Goal: Check status: Check status

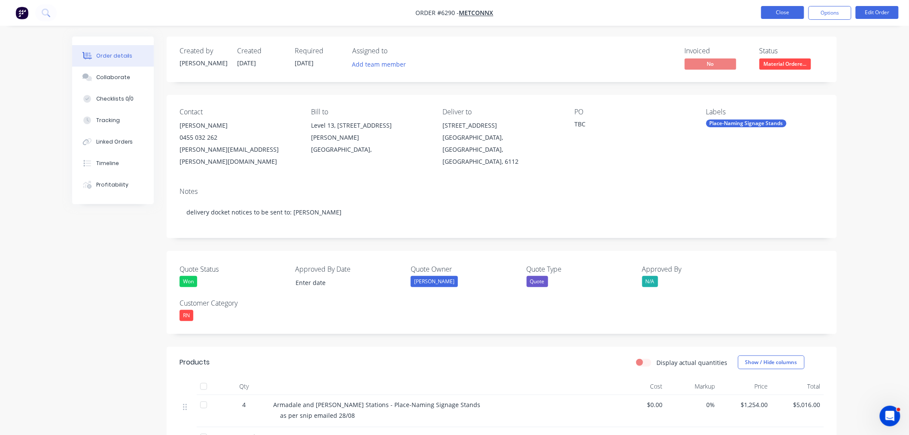
click at [772, 10] on button "Close" at bounding box center [783, 12] width 43 height 13
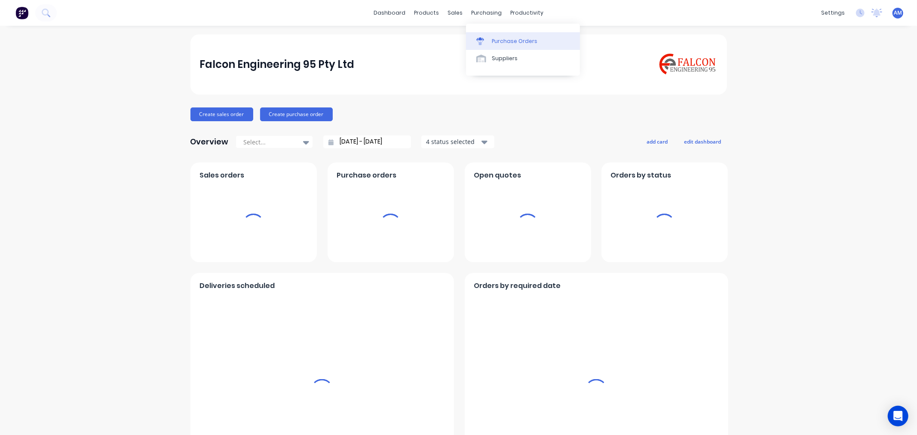
click at [492, 41] on div "Purchase Orders" at bounding box center [515, 41] width 46 height 8
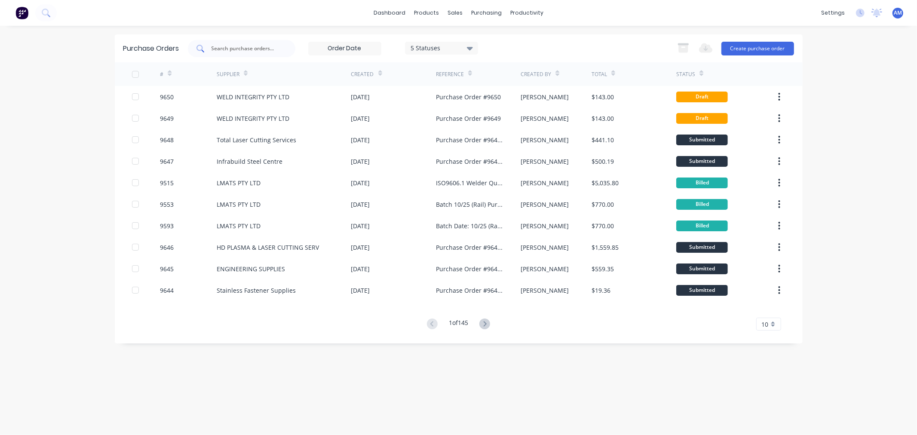
click at [237, 49] on input "text" at bounding box center [246, 48] width 71 height 9
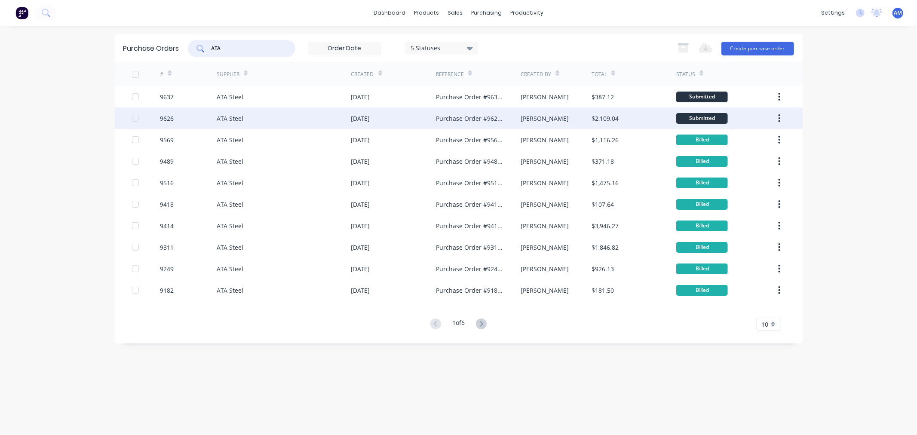
type input "ATA"
click at [194, 123] on div "9626" at bounding box center [188, 117] width 57 height 21
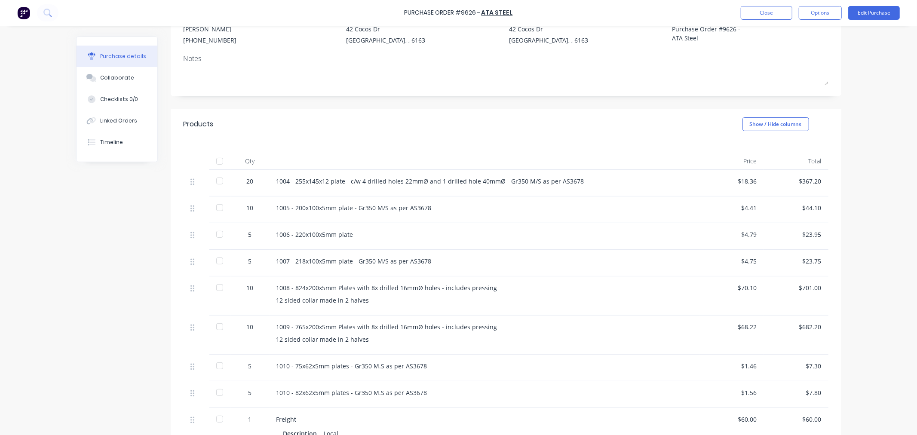
scroll to position [95, 0]
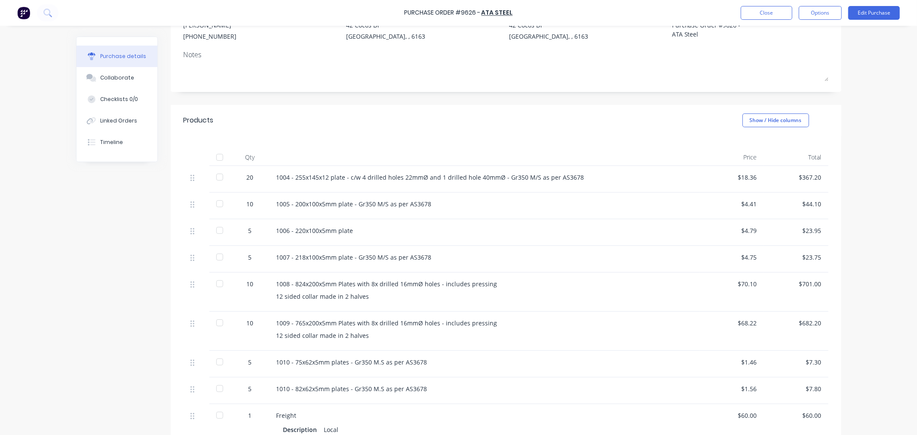
click at [298, 394] on div "1010 - 82x62x5mm plates - Gr350 M.S as per AS3678" at bounding box center [484, 390] width 430 height 27
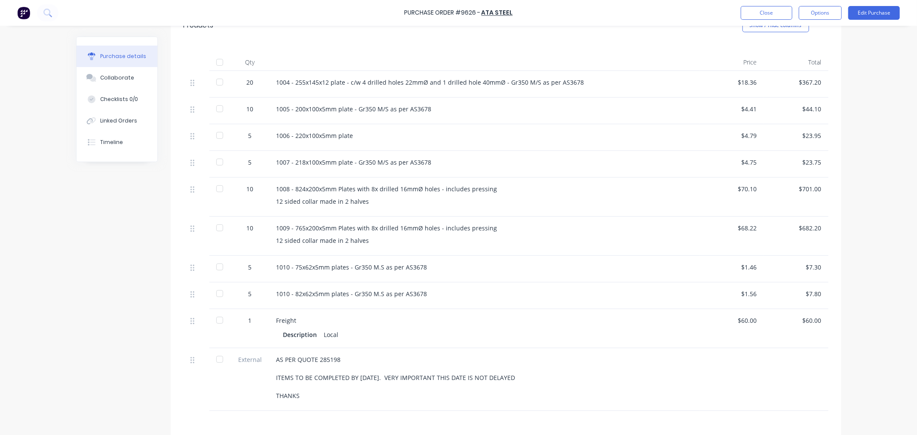
scroll to position [239, 0]
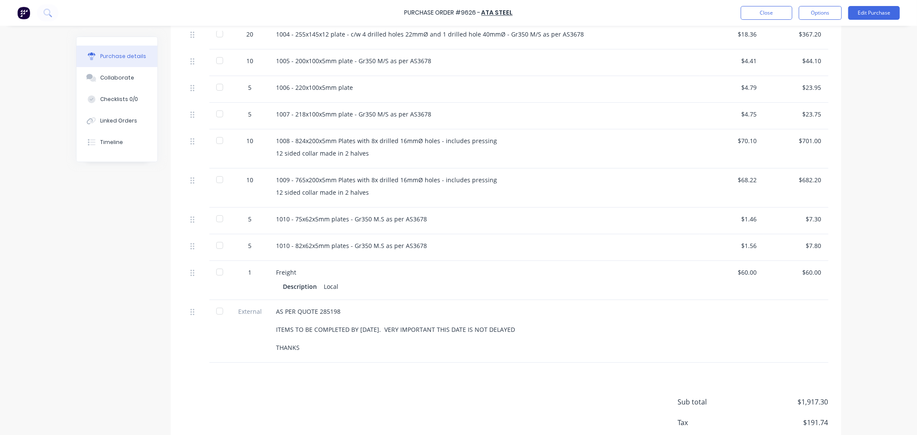
click at [303, 246] on div "1010 - 82x62x5mm plates - Gr350 M.S as per AS3678" at bounding box center [484, 245] width 416 height 9
drag, startPoint x: 375, startPoint y: 262, endPoint x: 402, endPoint y: 269, distance: 28.0
click at [376, 262] on div "20 1004 - 255x145x12 plate - c/w 4 drilled holes 22mmØ and 1 drilled hole 40mmØ…" at bounding box center [506, 193] width 645 height 340
click at [471, 247] on div "1010 - 82x62x5mm plates - Gr350 M.S as per AS3678" at bounding box center [484, 245] width 416 height 9
click at [316, 254] on div "1010 - 82x62x5mm plates - Gr350 M.S as per AS3678" at bounding box center [484, 247] width 430 height 27
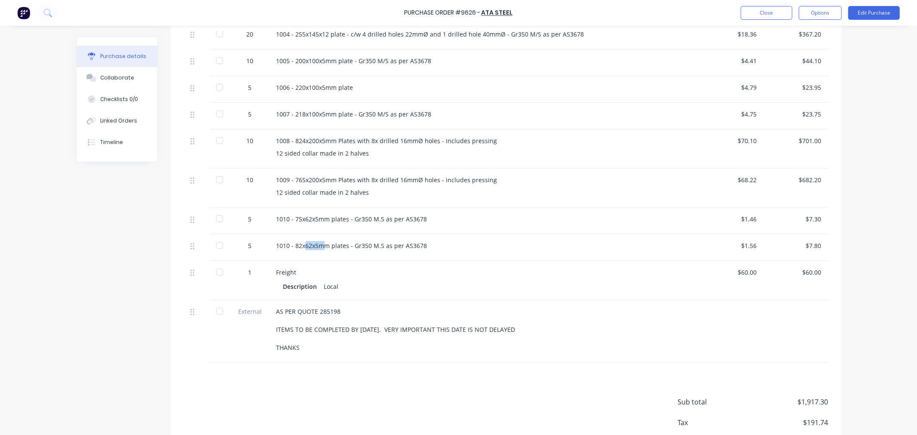
click at [348, 245] on div "1010 - 82x62x5mm plates - Gr350 M.S as per AS3678" at bounding box center [484, 245] width 416 height 9
click at [430, 244] on div "1010 - 82x62x5mm plates - Gr350 M.S as per AS3678" at bounding box center [484, 245] width 416 height 9
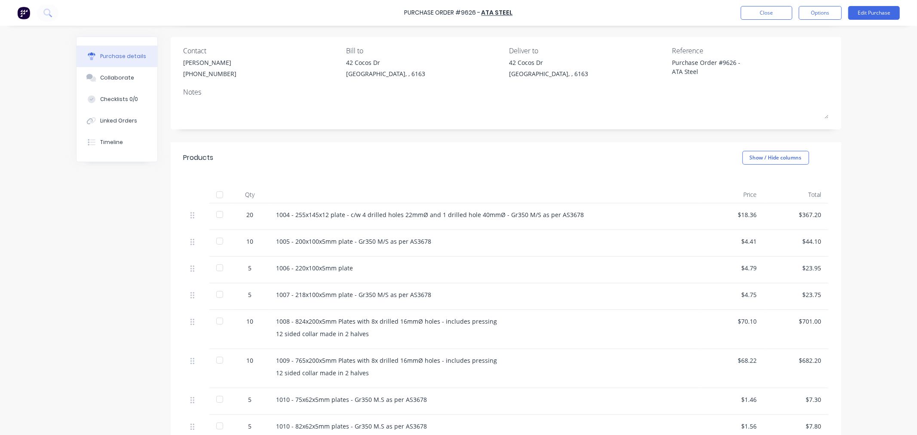
scroll to position [0, 0]
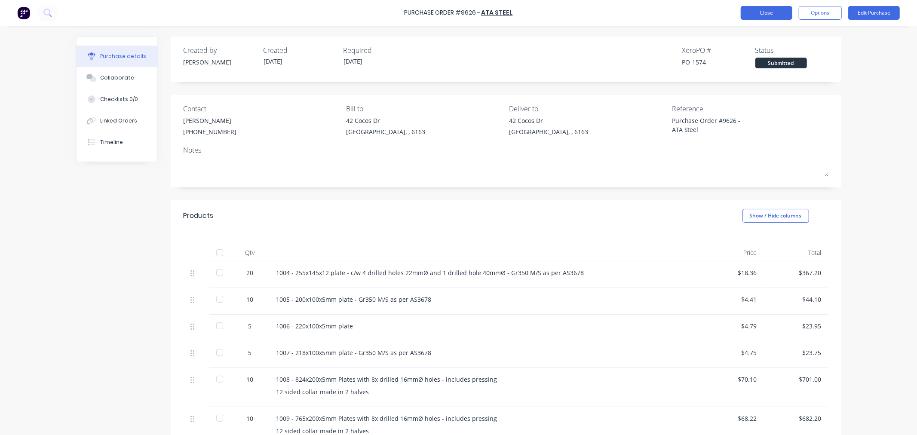
click at [748, 18] on button "Close" at bounding box center [767, 13] width 52 height 14
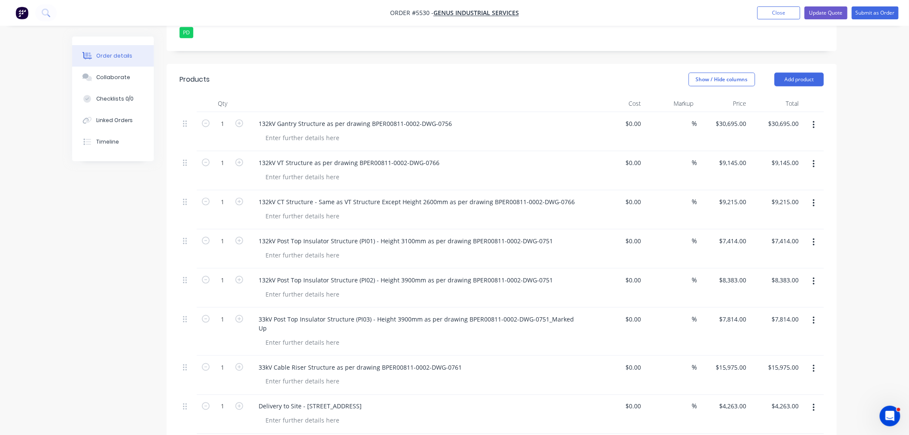
scroll to position [286, 0]
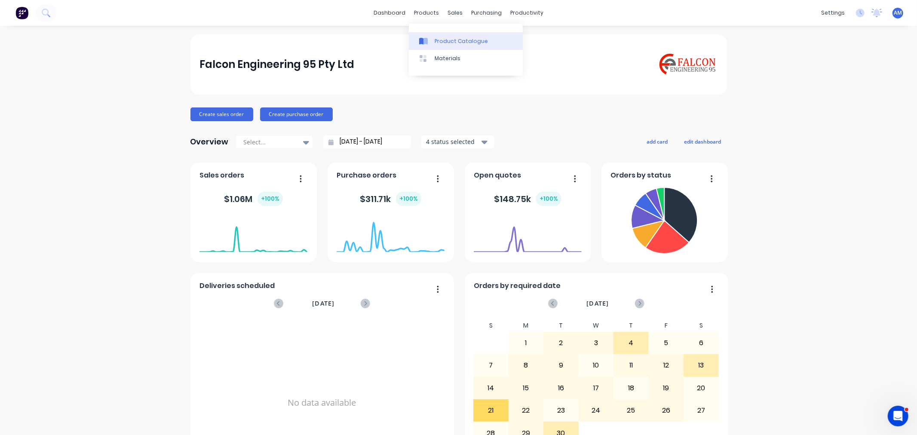
click at [449, 36] on link "Product Catalogue" at bounding box center [466, 40] width 114 height 17
